Goal: Task Accomplishment & Management: Use online tool/utility

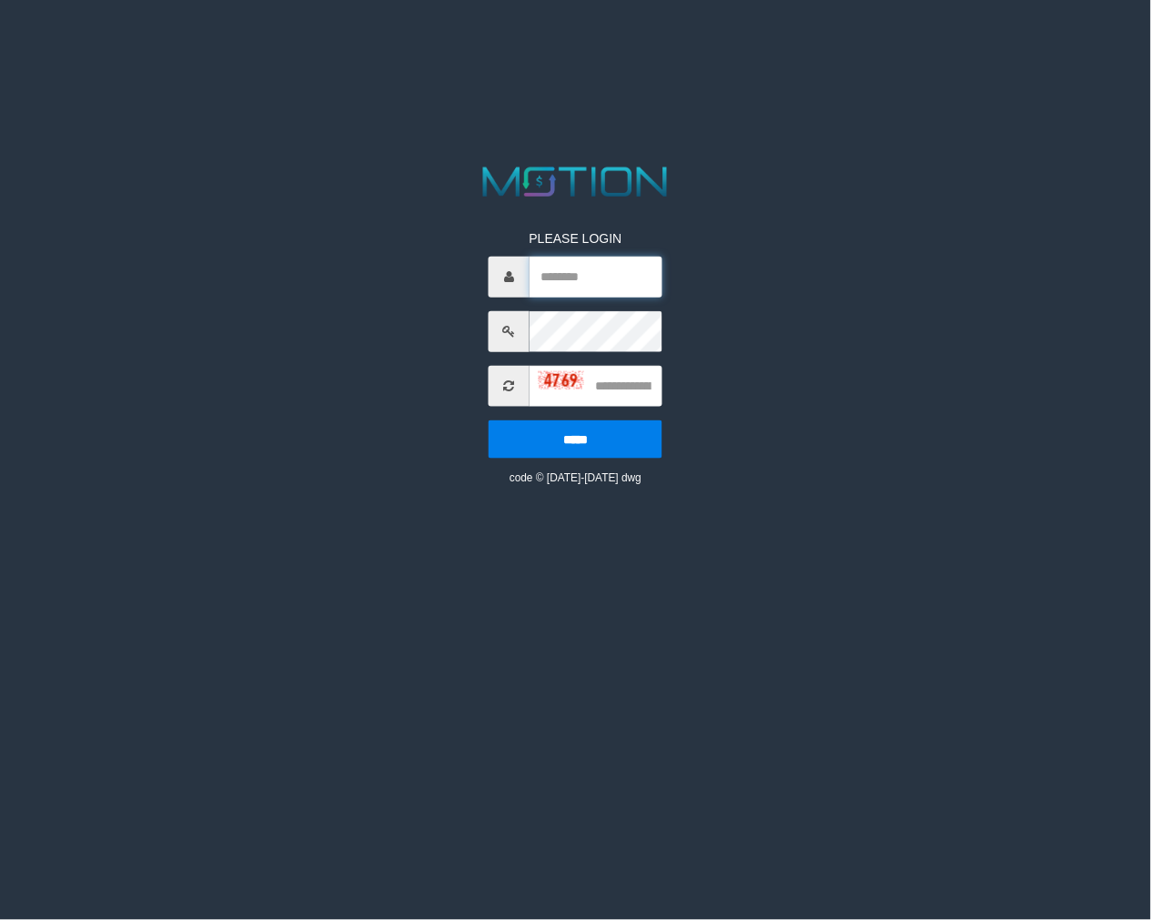
type input "*******"
click at [601, 388] on input "text" at bounding box center [596, 385] width 133 height 41
type input "****"
click at [489, 420] on input "*****" at bounding box center [576, 439] width 174 height 38
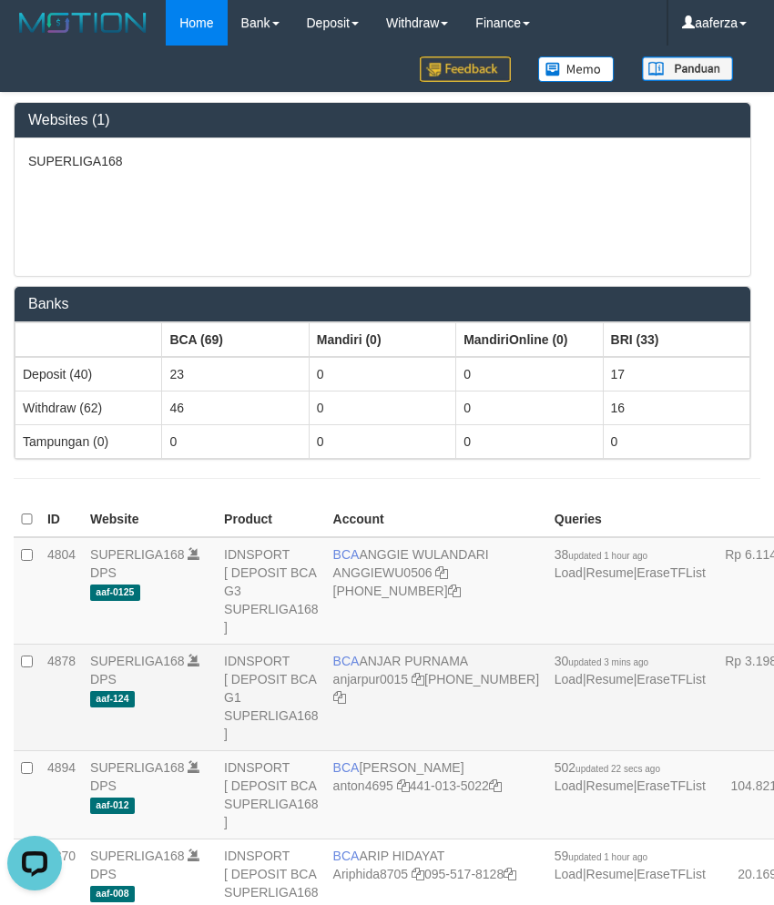
click at [376, 670] on td "BCA ANJAR PURNAMA anjarpur0015 406-228-1620" at bounding box center [436, 697] width 221 height 106
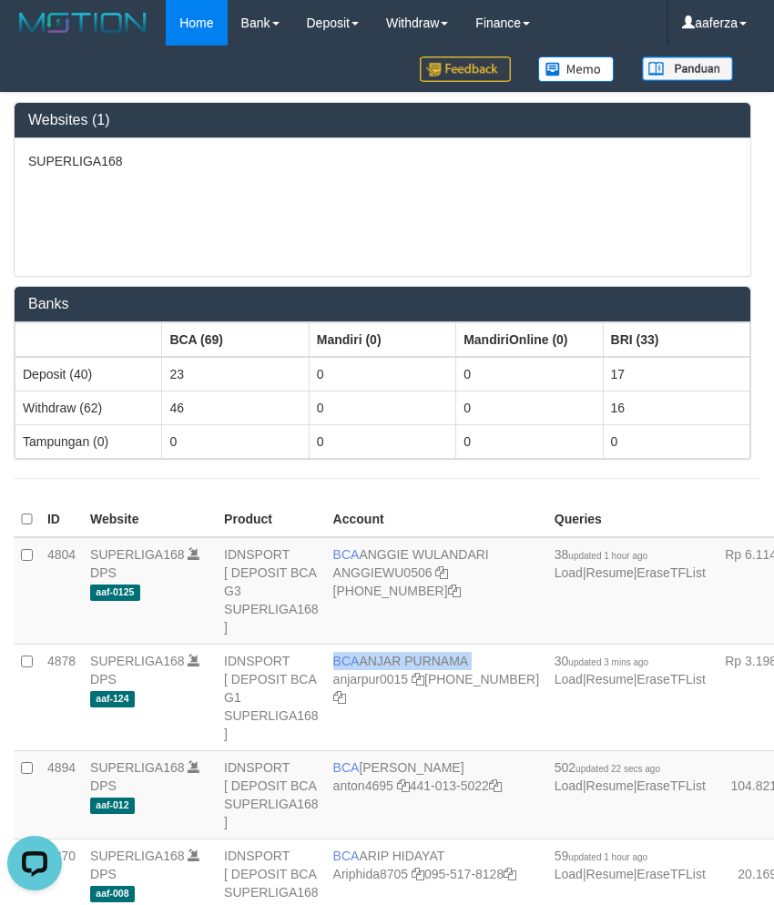
copy td "BCA ANJAR PURNAMA"
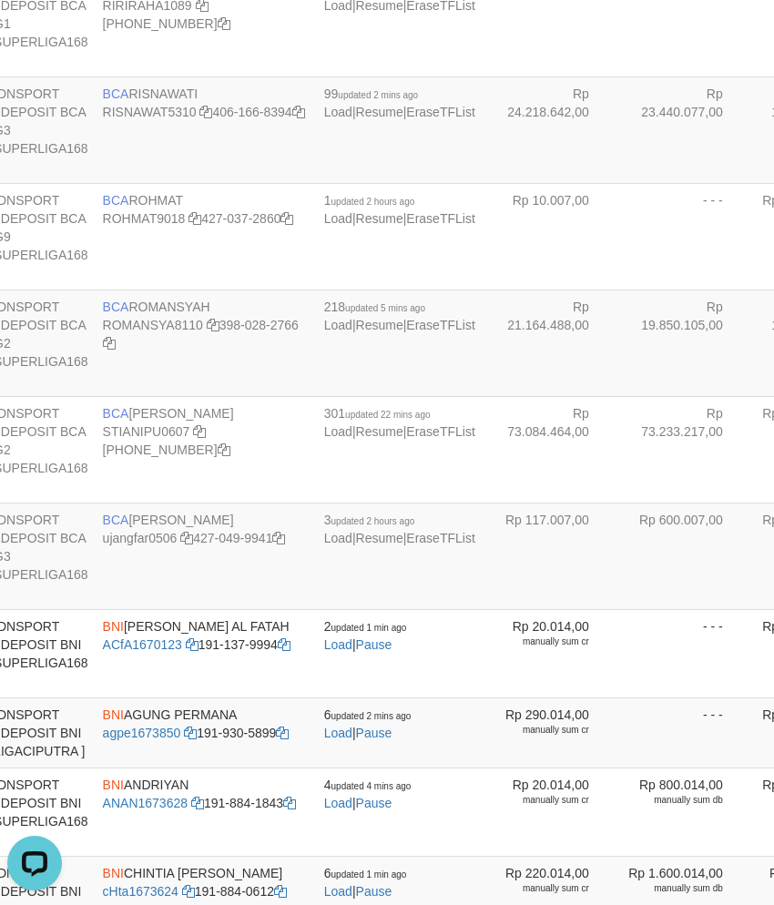
scroll to position [2268, 0]
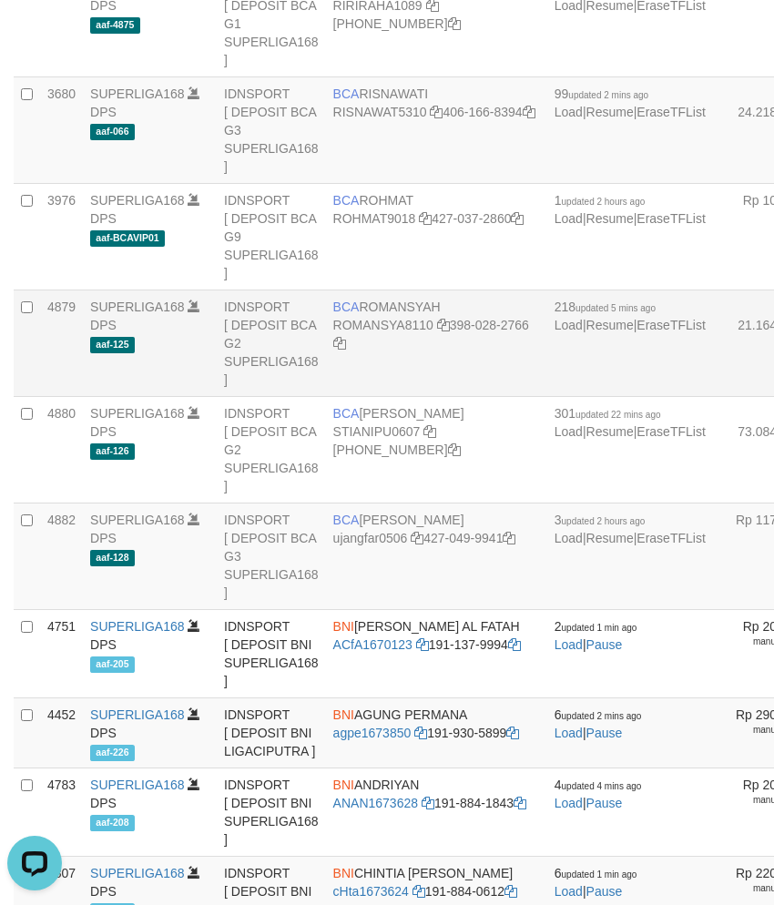
click at [374, 397] on td "BCA ROMANSYAH ROMANSYA8110 398-028-2766" at bounding box center [436, 343] width 221 height 106
copy td "BCA ROMANSYAH"
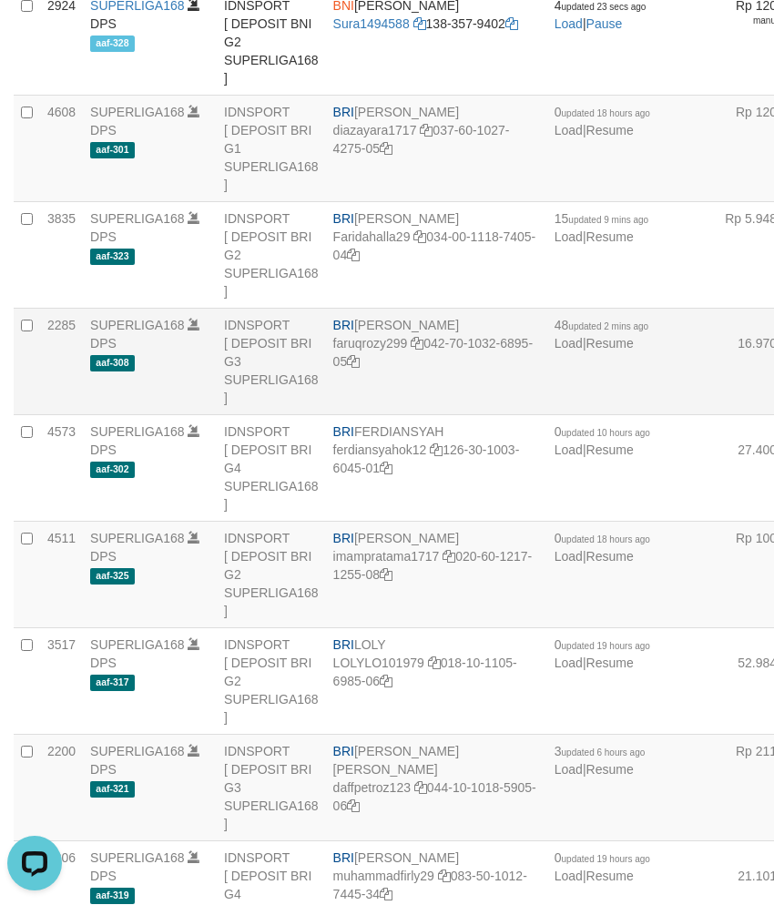
click at [392, 415] on td "BRI FARUQ ROZY PAHLEVI faruqrozy299 042-70-1032-6895-05" at bounding box center [436, 361] width 221 height 106
copy td "BRI FARUQ ROZY PAHLEVI"
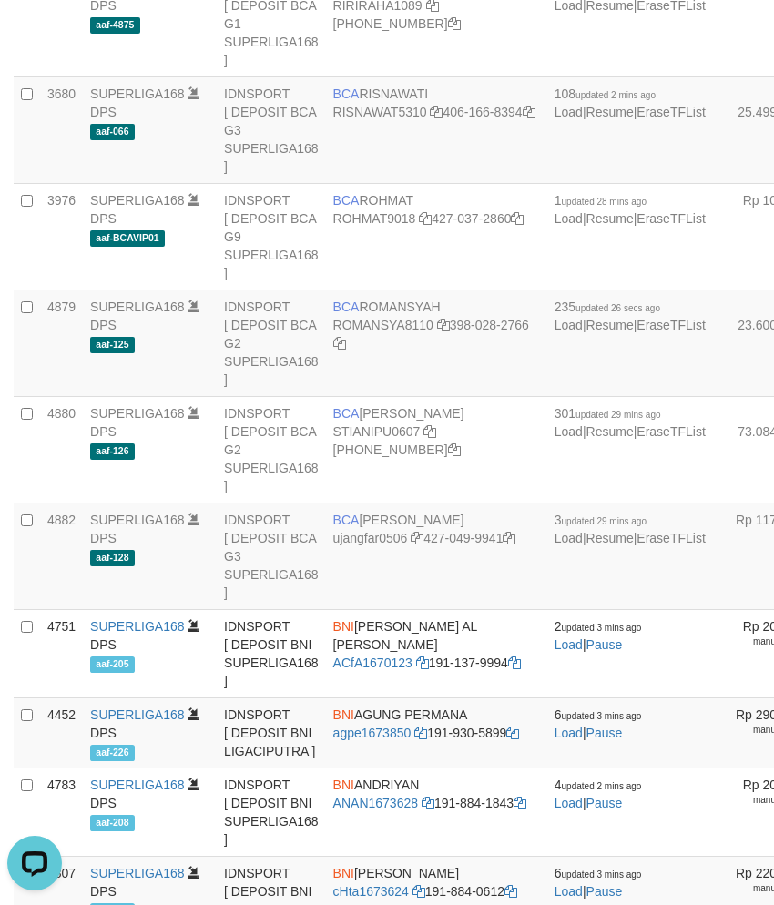
scroll to position [4109, 0]
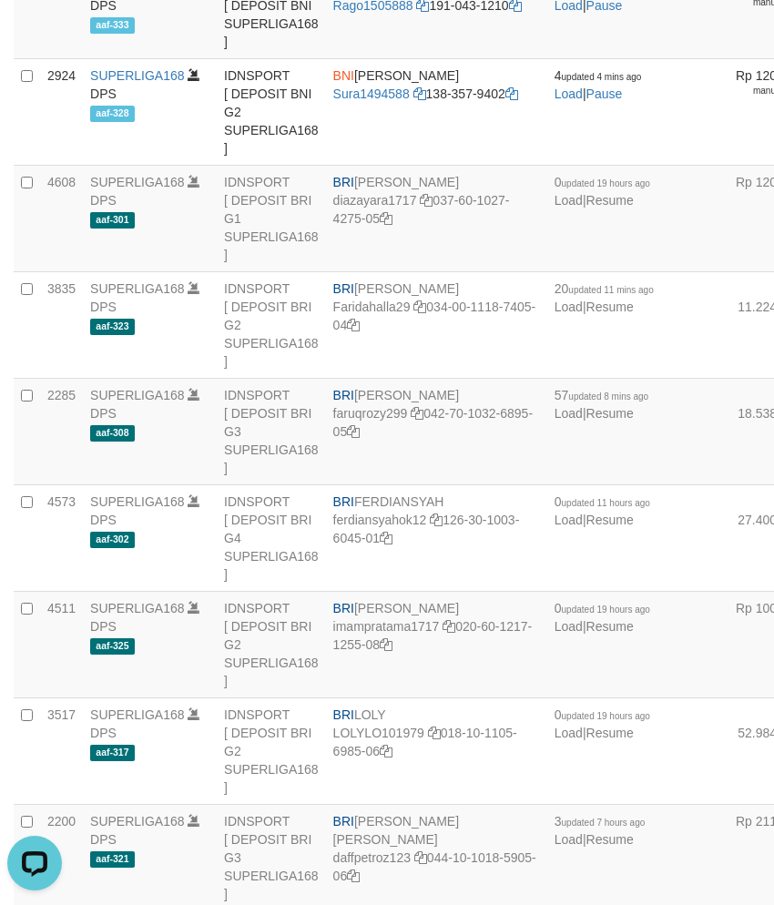
scroll to position [1309, 0]
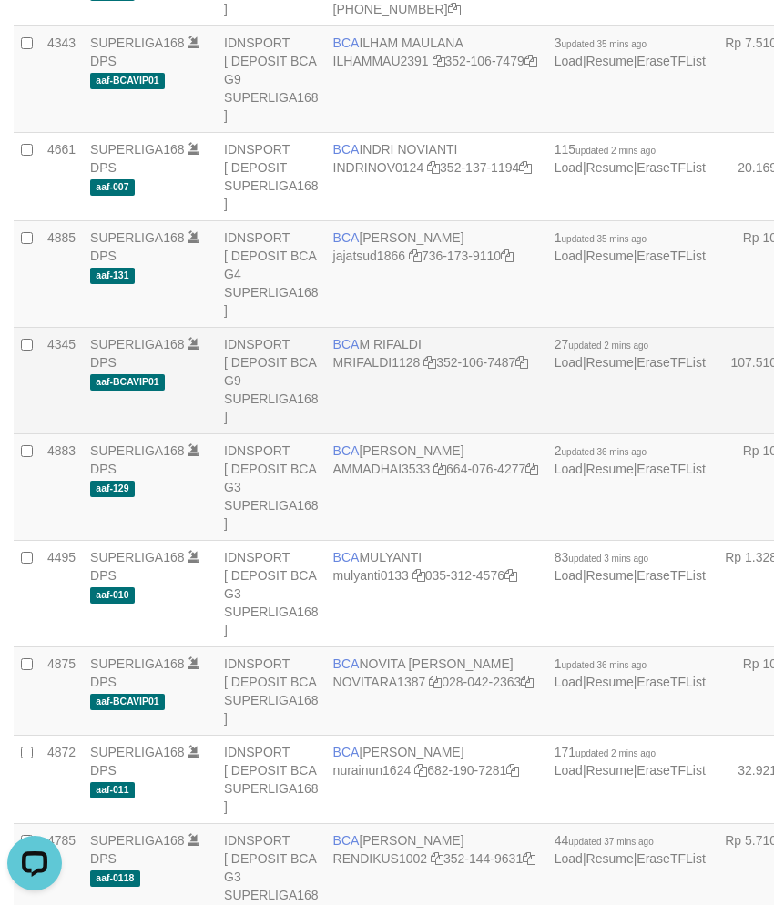
click at [361, 402] on td "BCA M RIFALDI MRIFALDI1128 352-106-7487" at bounding box center [436, 381] width 221 height 106
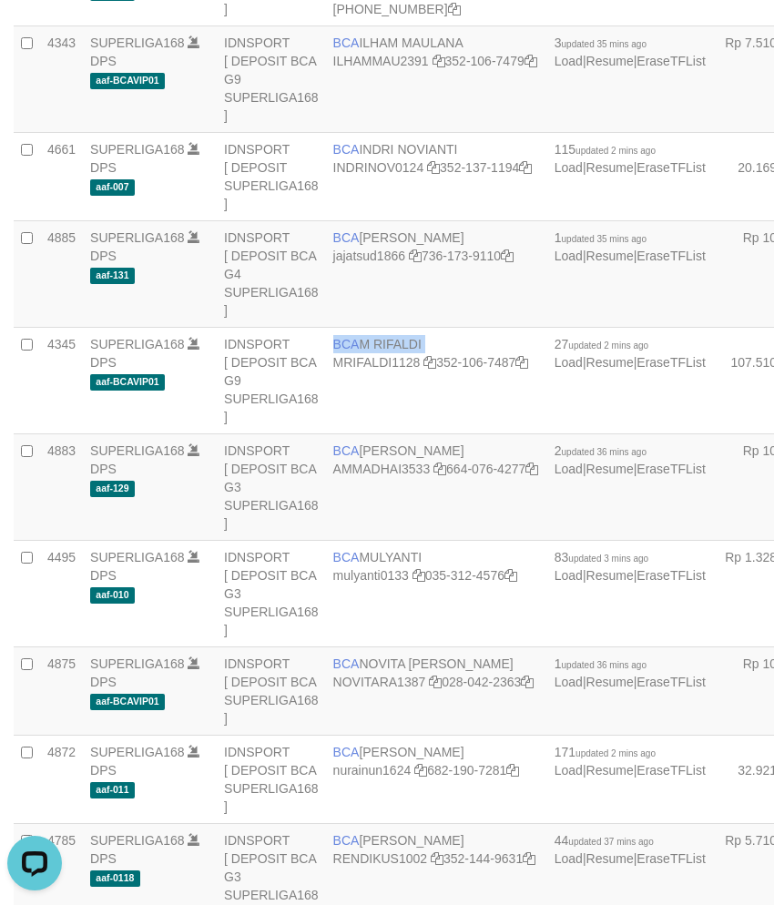
copy td "BCA M RIFALDI"
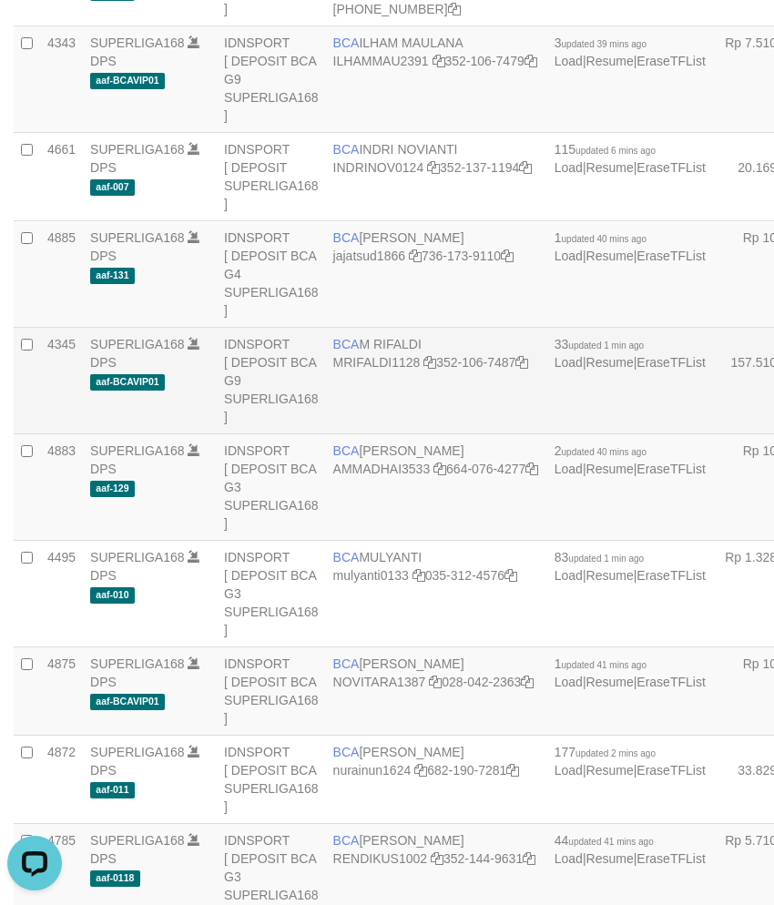
click at [407, 412] on td "BCA M RIFALDI MRIFALDI1128 352-106-7487" at bounding box center [436, 381] width 221 height 106
click at [406, 412] on td "BCA M RIFALDI MRIFALDI1128 352-106-7487" at bounding box center [436, 381] width 221 height 106
click at [404, 412] on td "BCA M RIFALDI MRIFALDI1128 352-106-7487" at bounding box center [436, 381] width 221 height 106
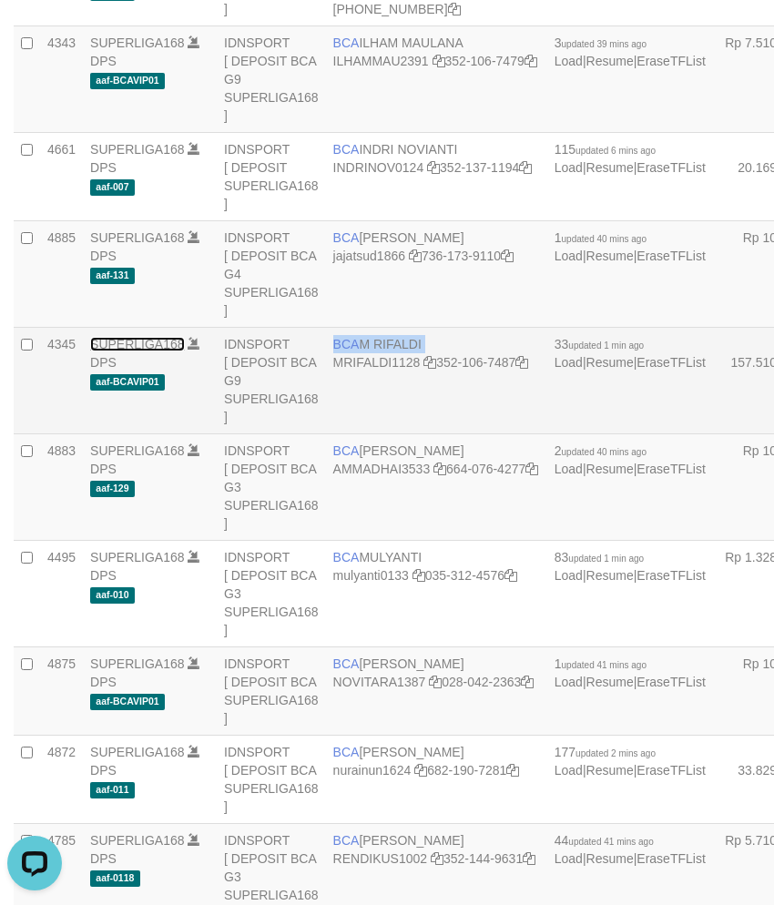
click at [139, 351] on link "SUPERLIGA168" at bounding box center [137, 344] width 95 height 15
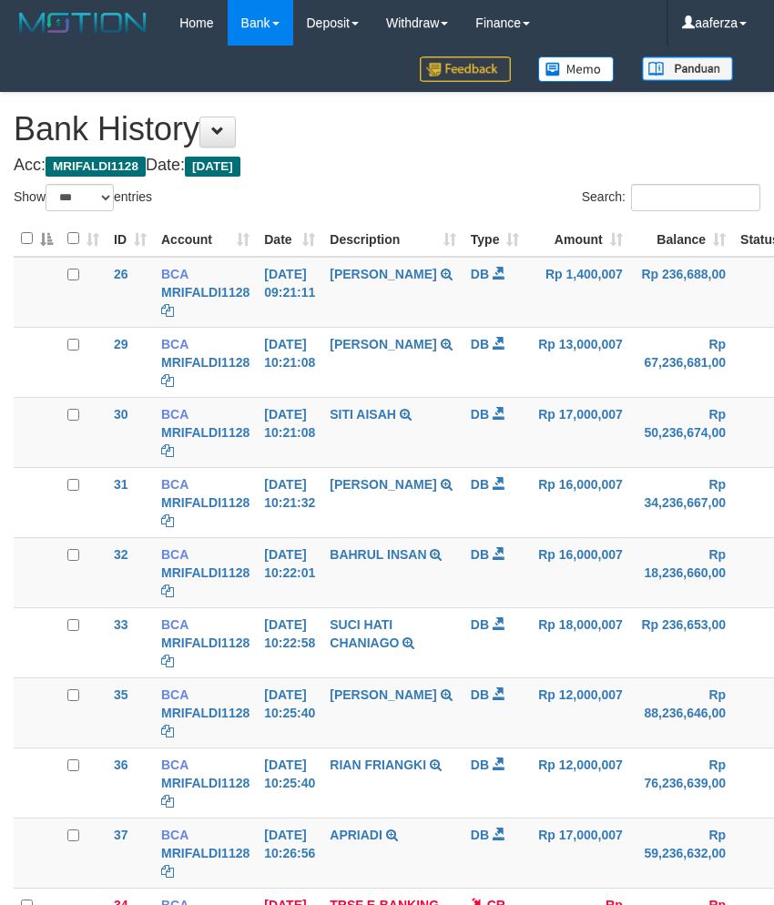
select select "***"
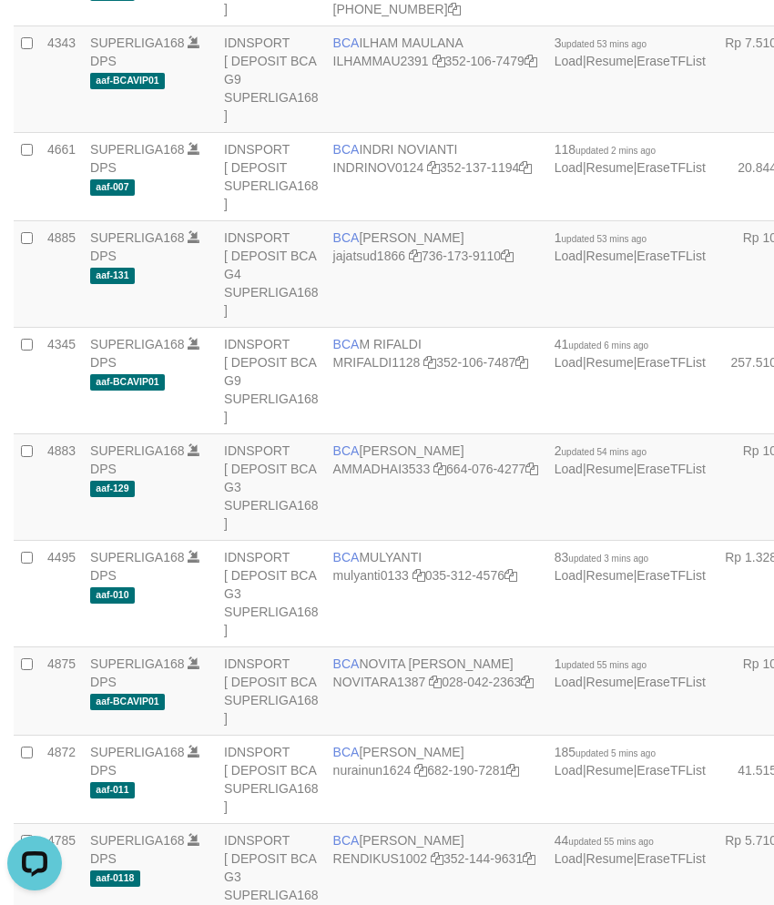
scroll to position [2161, 0]
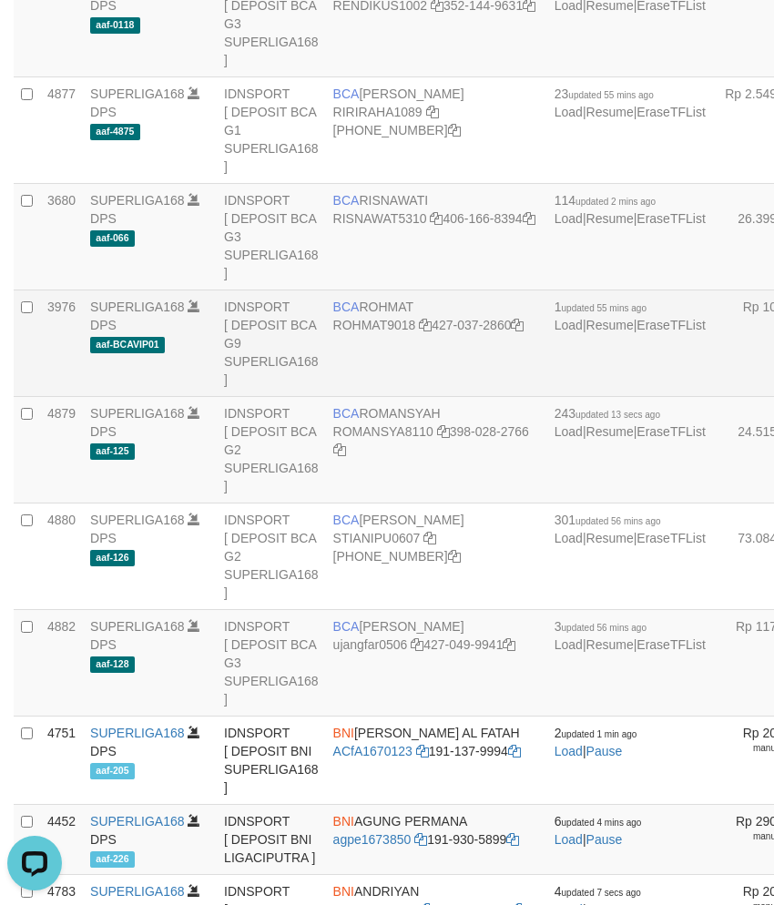
click at [379, 397] on td "BCA ROHMAT ROHMAT9018 427-037-2860" at bounding box center [436, 343] width 221 height 106
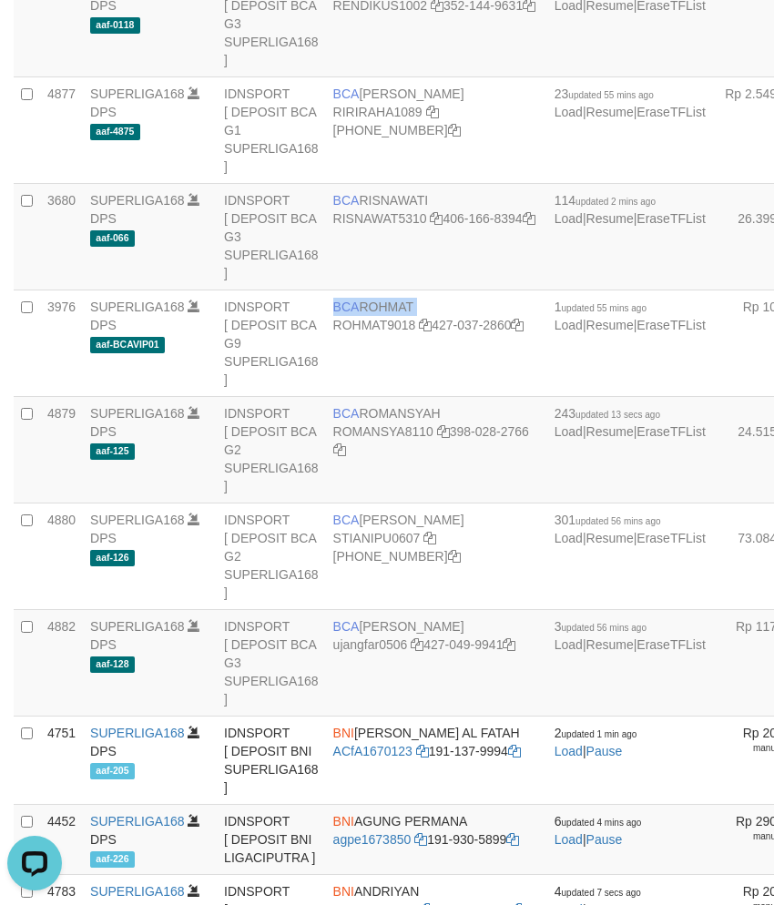
copy td "BCA ROHMAT"
